Goal: Information Seeking & Learning: Learn about a topic

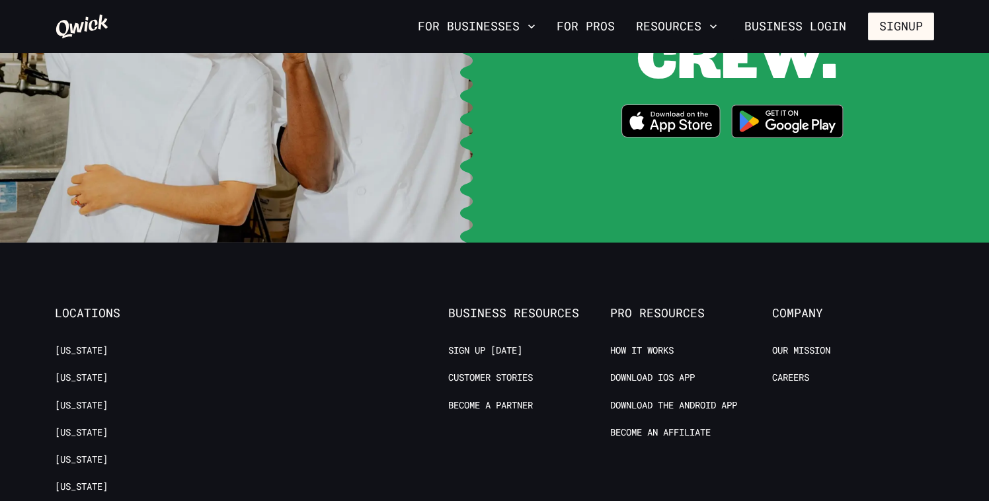
scroll to position [2700, 0]
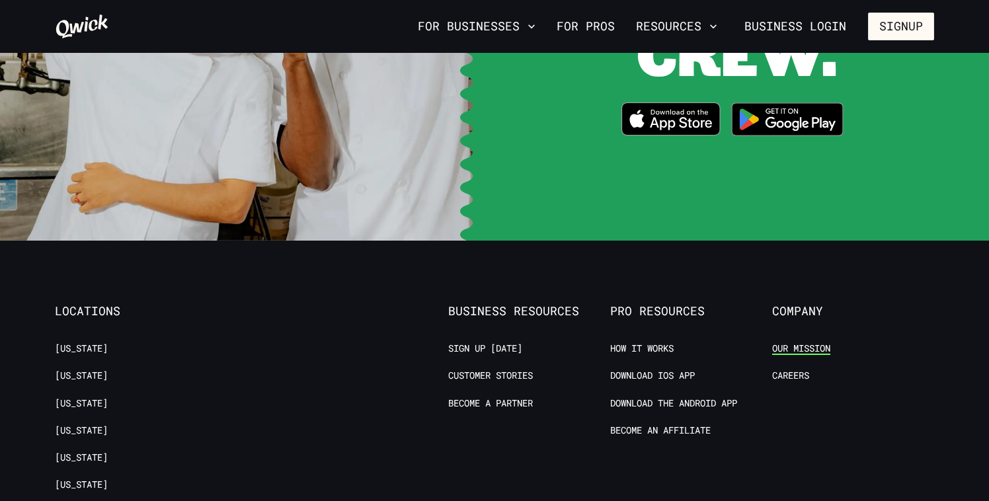
click at [798, 342] on link "Our Mission" at bounding box center [801, 348] width 58 height 13
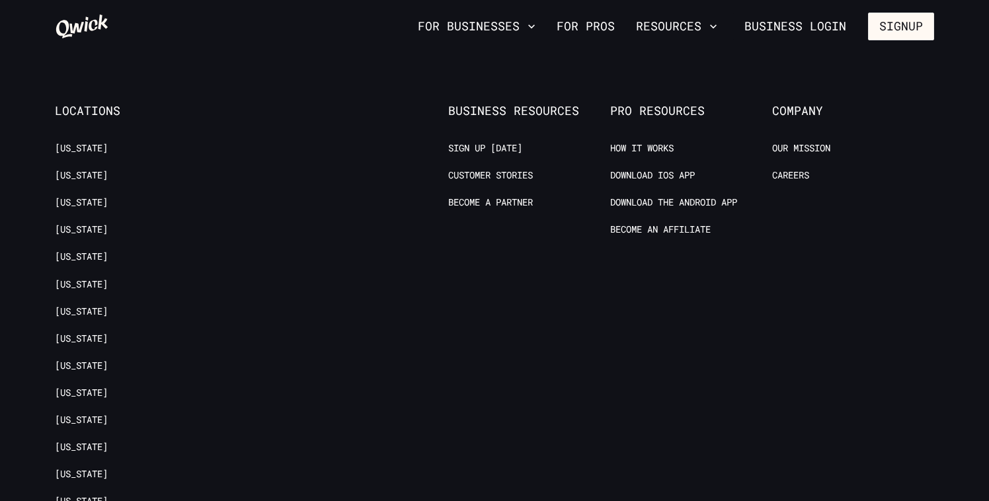
scroll to position [1719, 0]
click at [635, 144] on link "How it Works" at bounding box center [641, 147] width 63 height 13
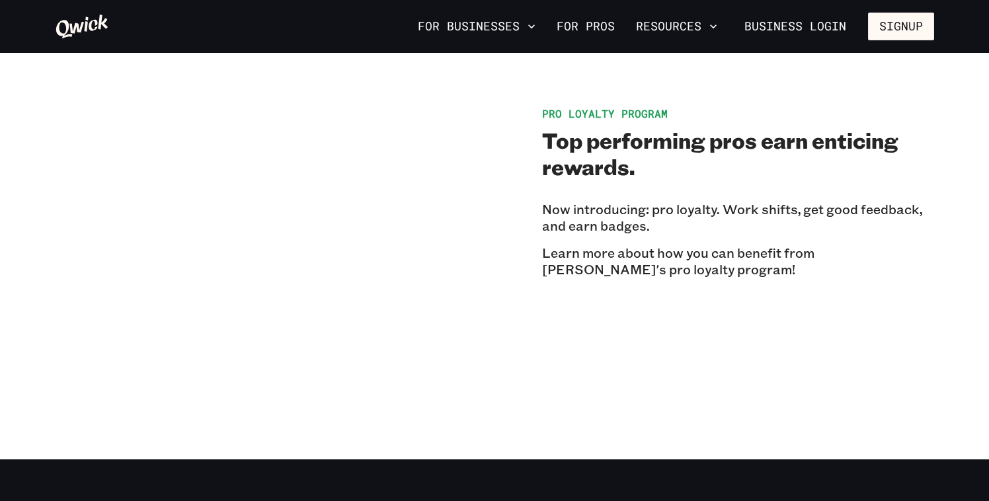
scroll to position [2187, 0]
